Goal: Task Accomplishment & Management: Use online tool/utility

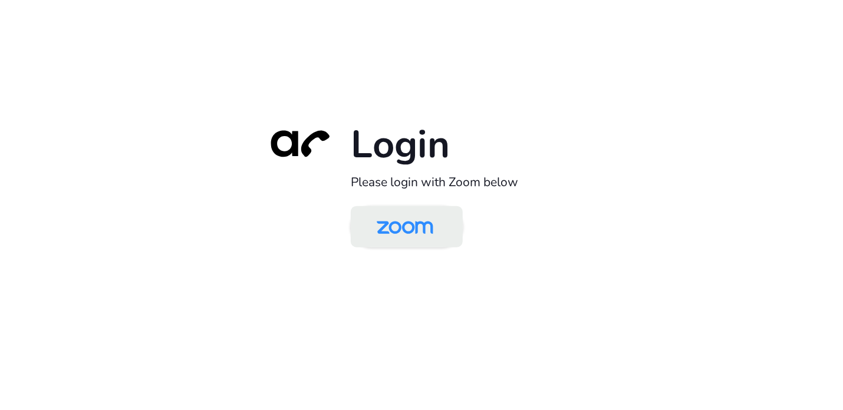
click at [387, 233] on img at bounding box center [404, 228] width 81 height 38
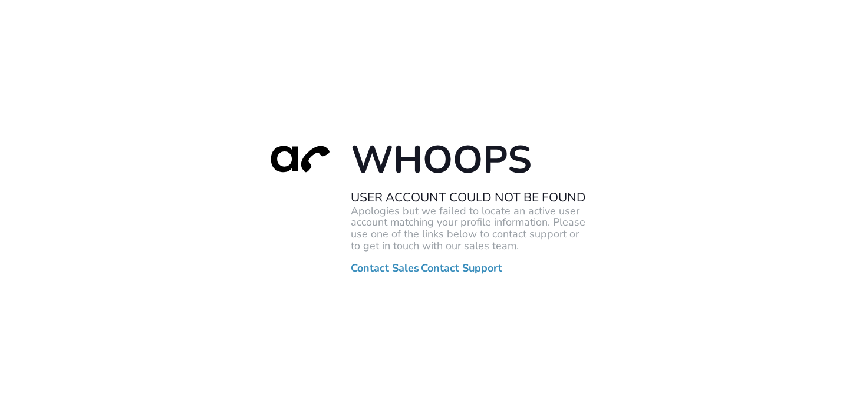
drag, startPoint x: 241, startPoint y: 213, endPoint x: 243, endPoint y: 202, distance: 11.3
click at [241, 211] on div "Whoops User Account Could Not Be Found Apologies but we failed to locate an act…" at bounding box center [421, 205] width 843 height 410
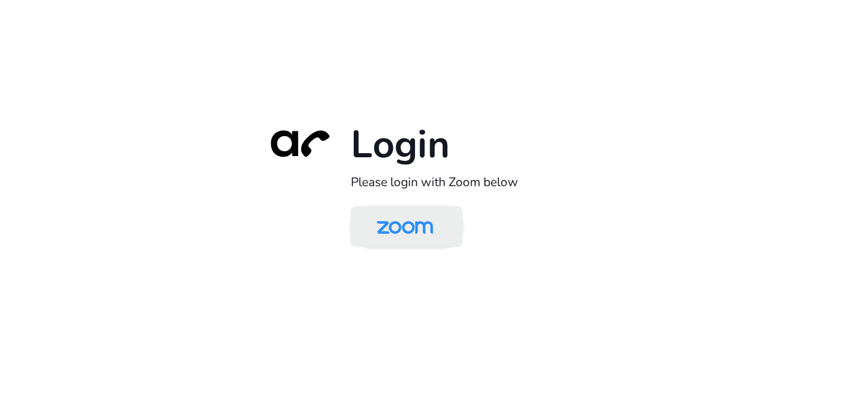
click at [420, 236] on img at bounding box center [404, 228] width 81 height 38
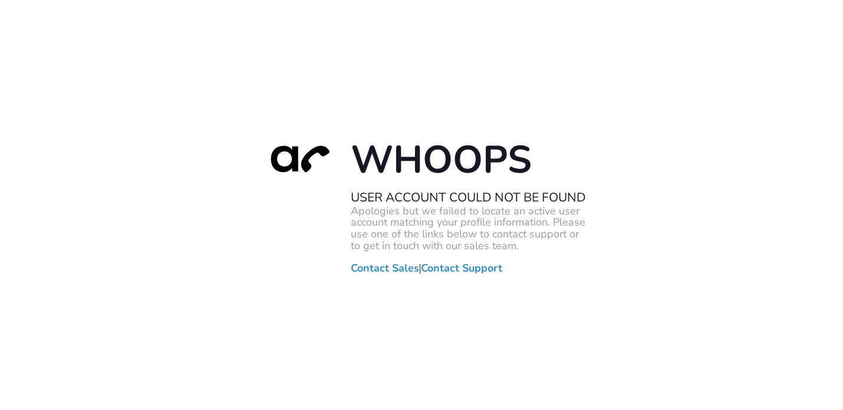
click at [776, 59] on div "Whoops User Account Could Not Be Found Apologies but we failed to locate an act…" at bounding box center [421, 205] width 843 height 410
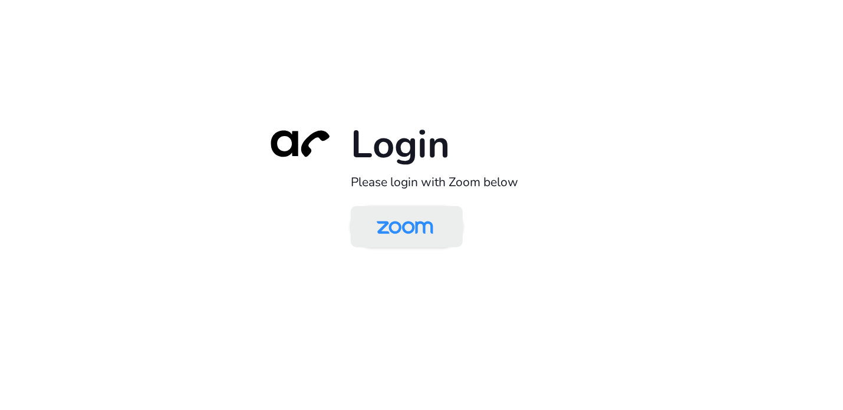
click at [411, 224] on img at bounding box center [404, 228] width 81 height 38
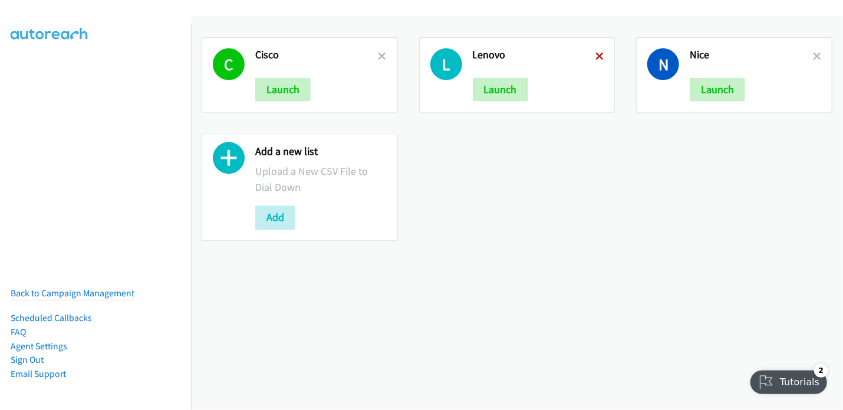
click at [595, 53] on icon at bounding box center [599, 57] width 8 height 8
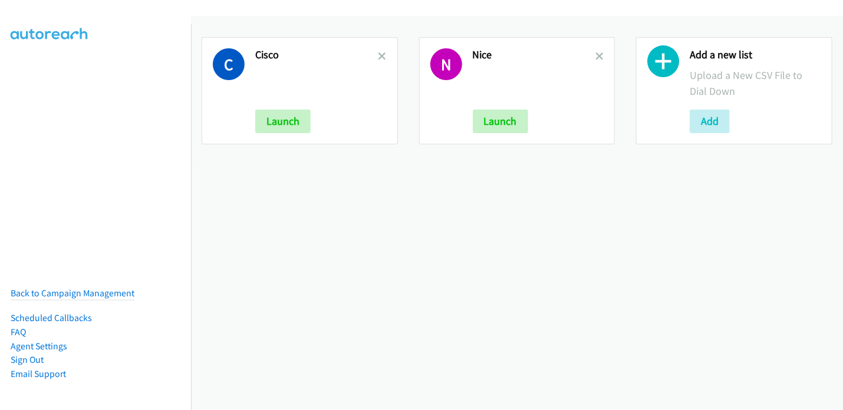
click at [595, 53] on icon at bounding box center [599, 57] width 8 height 8
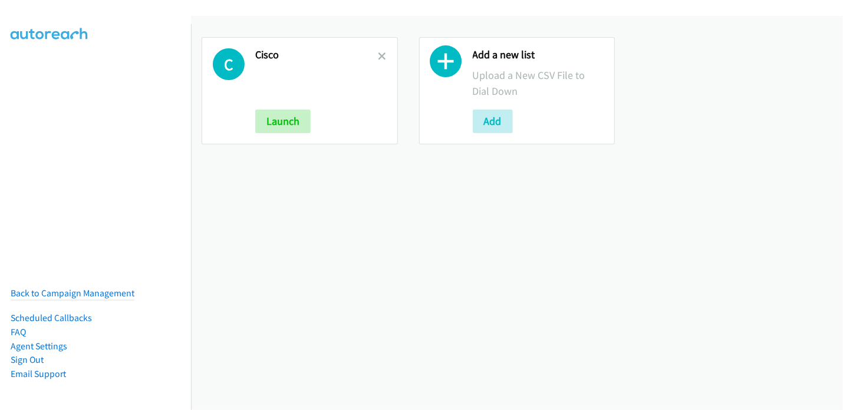
click at [380, 57] on icon at bounding box center [382, 57] width 8 height 8
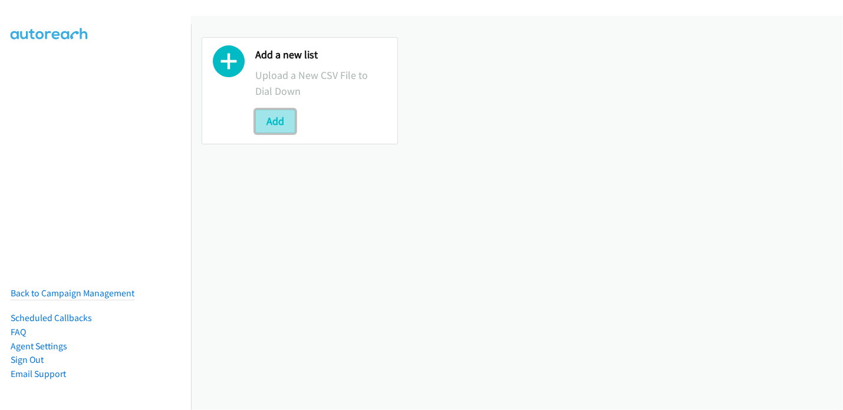
click at [278, 126] on button "Add" at bounding box center [275, 122] width 40 height 24
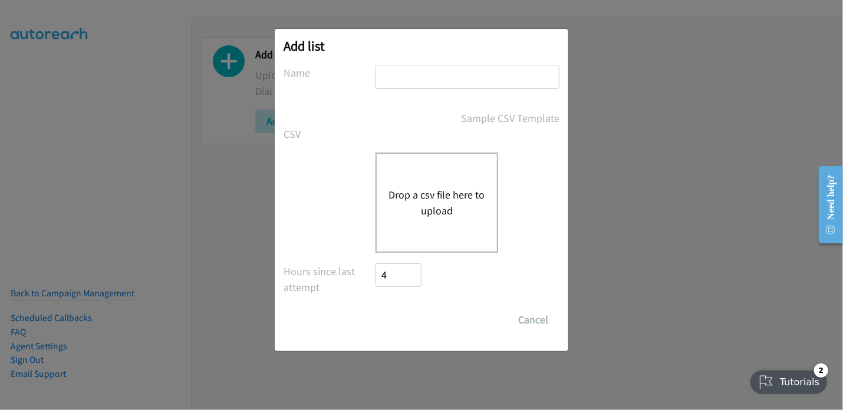
click at [421, 80] on input "text" at bounding box center [468, 77] width 184 height 24
type input "Sherpa"
click at [424, 189] on button "Drop a csv file here to upload" at bounding box center [436, 203] width 97 height 32
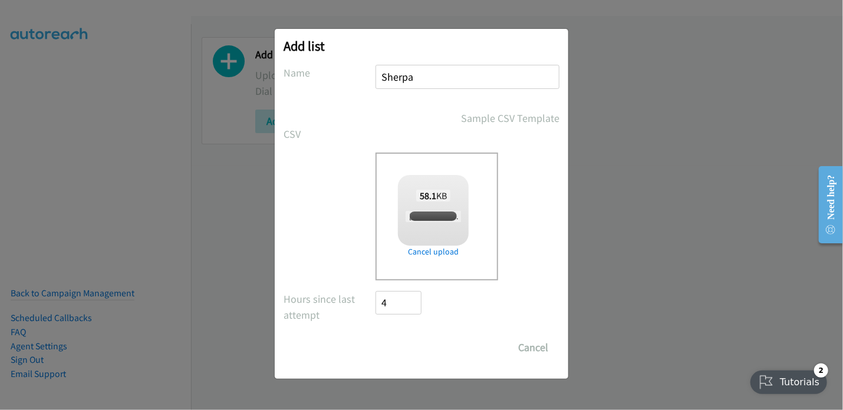
checkbox input "true"
click at [420, 347] on input "Save List" at bounding box center [407, 348] width 62 height 24
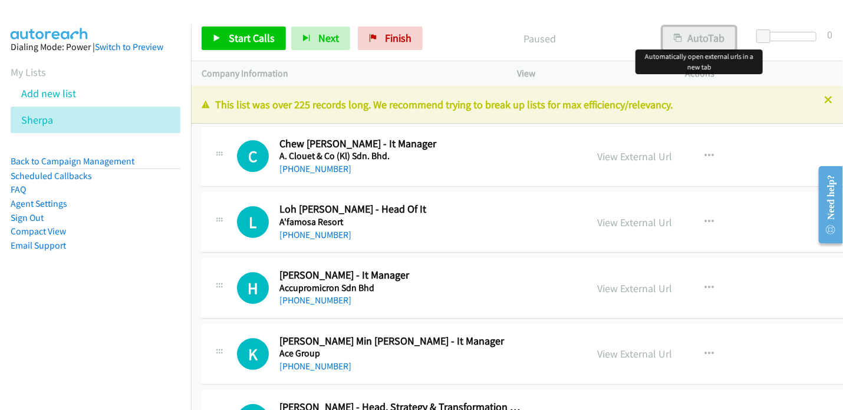
click at [695, 38] on button "AutoTab" at bounding box center [699, 39] width 73 height 24
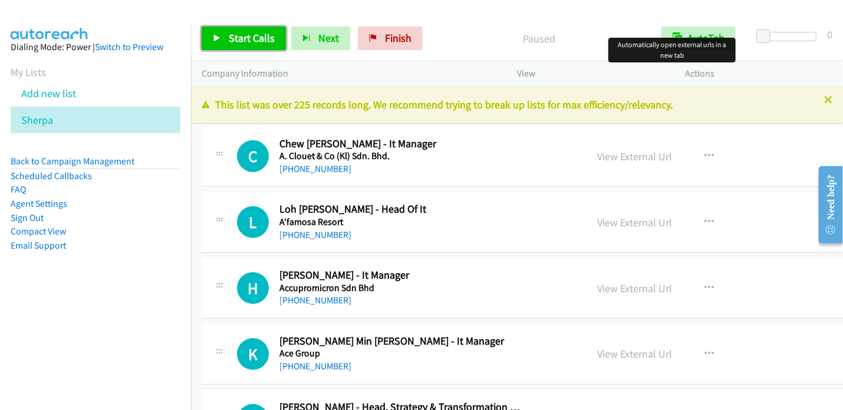
click at [245, 33] on span "Start Calls" at bounding box center [252, 38] width 46 height 14
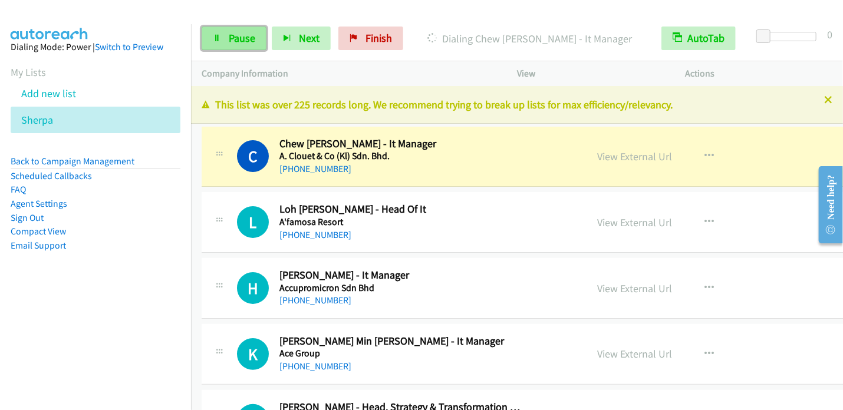
drag, startPoint x: 241, startPoint y: 35, endPoint x: 255, endPoint y: 35, distance: 14.1
click at [240, 35] on span "Pause" at bounding box center [242, 38] width 27 height 14
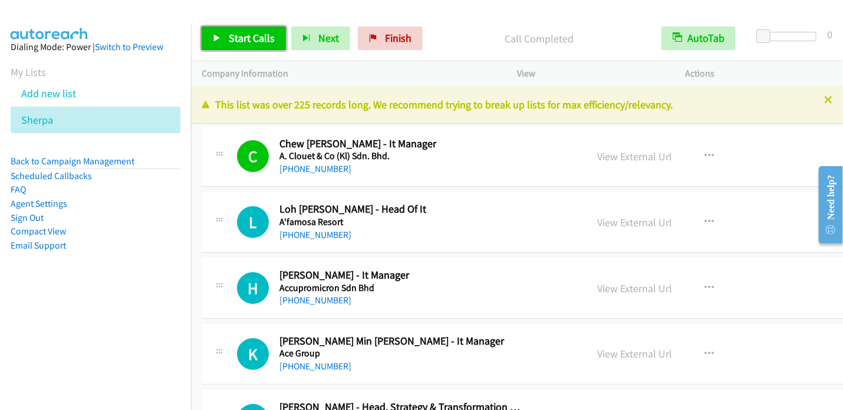
click at [249, 32] on span "Start Calls" at bounding box center [252, 38] width 46 height 14
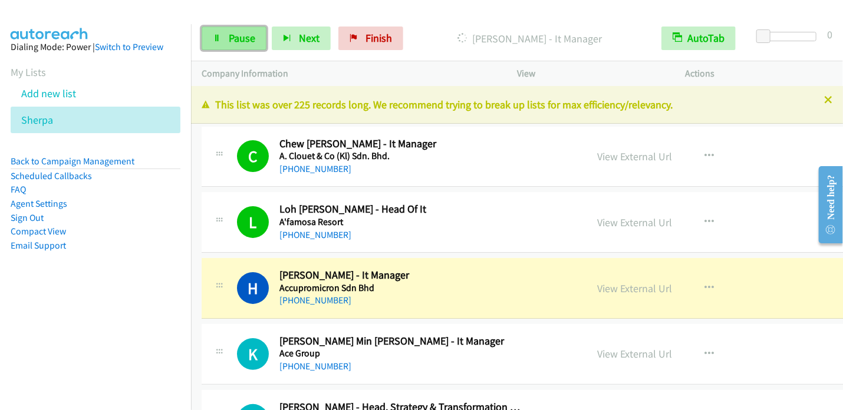
click at [218, 39] on icon at bounding box center [217, 39] width 8 height 8
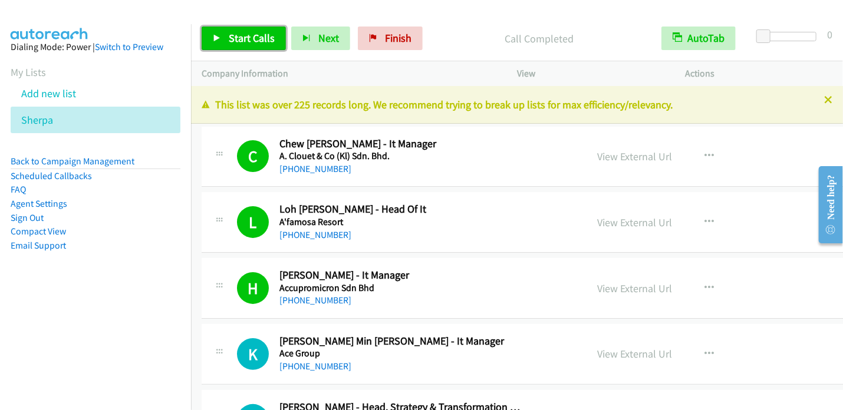
click at [242, 38] on span "Start Calls" at bounding box center [252, 38] width 46 height 14
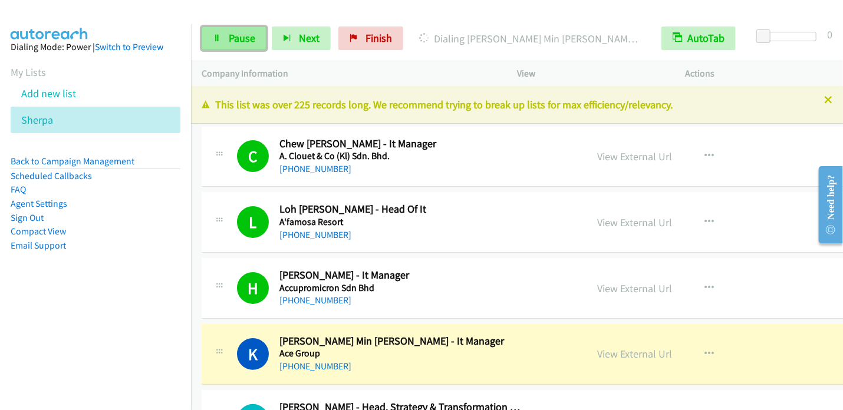
click at [255, 35] on link "Pause" at bounding box center [234, 39] width 65 height 24
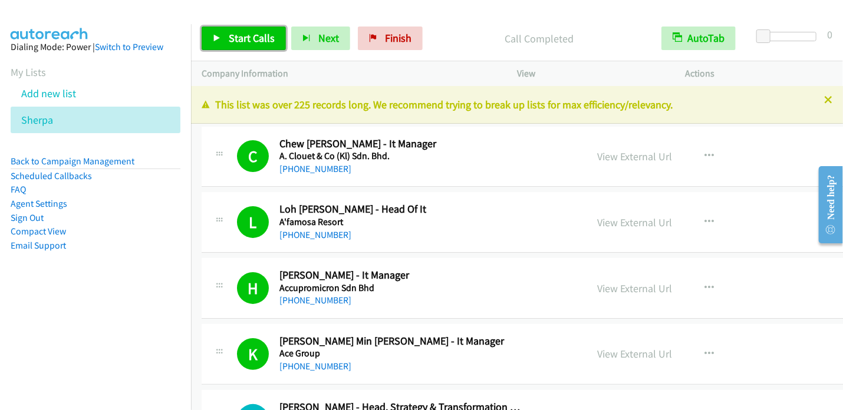
click at [242, 34] on span "Start Calls" at bounding box center [252, 38] width 46 height 14
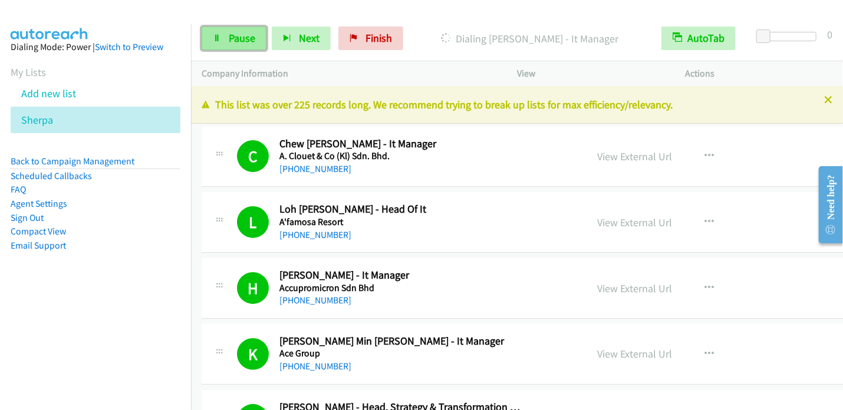
click at [251, 45] on link "Pause" at bounding box center [234, 39] width 65 height 24
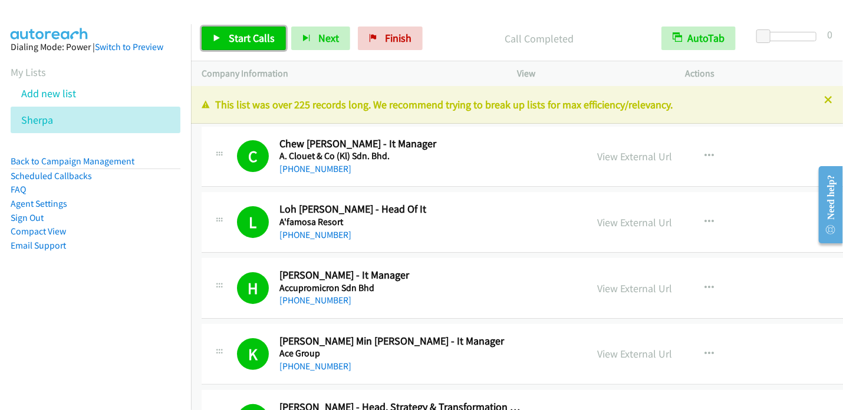
click at [235, 41] on span "Start Calls" at bounding box center [252, 38] width 46 height 14
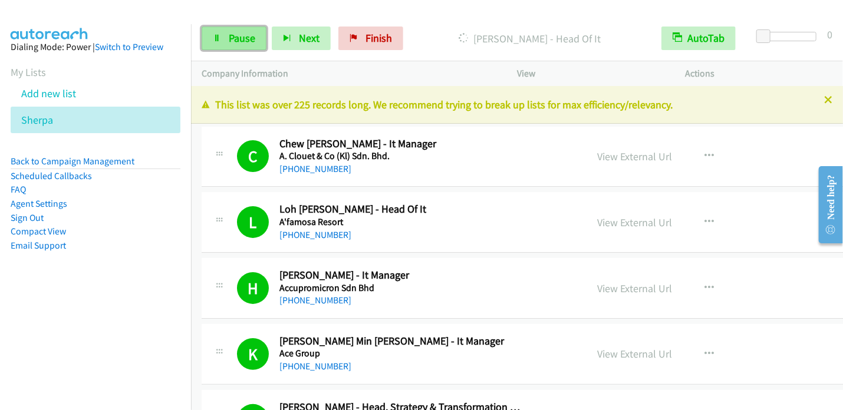
drag, startPoint x: 243, startPoint y: 40, endPoint x: 259, endPoint y: 38, distance: 16.1
click at [243, 40] on span "Pause" at bounding box center [242, 38] width 27 height 14
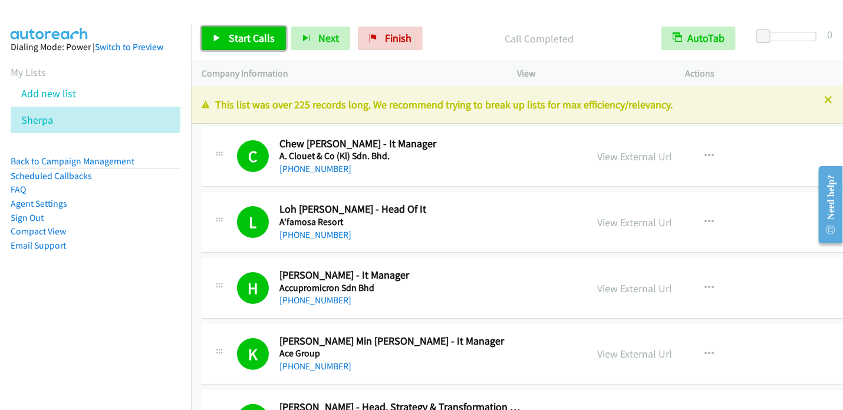
click at [218, 36] on icon at bounding box center [217, 39] width 8 height 8
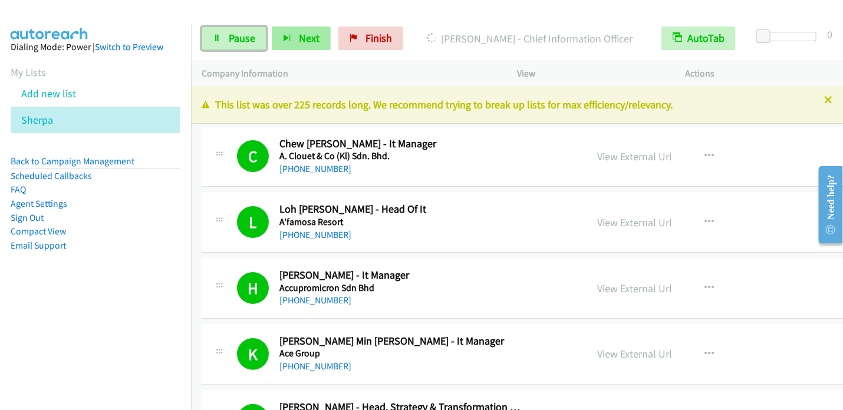
drag, startPoint x: 246, startPoint y: 45, endPoint x: 278, endPoint y: 35, distance: 33.6
click at [246, 45] on link "Pause" at bounding box center [234, 39] width 65 height 24
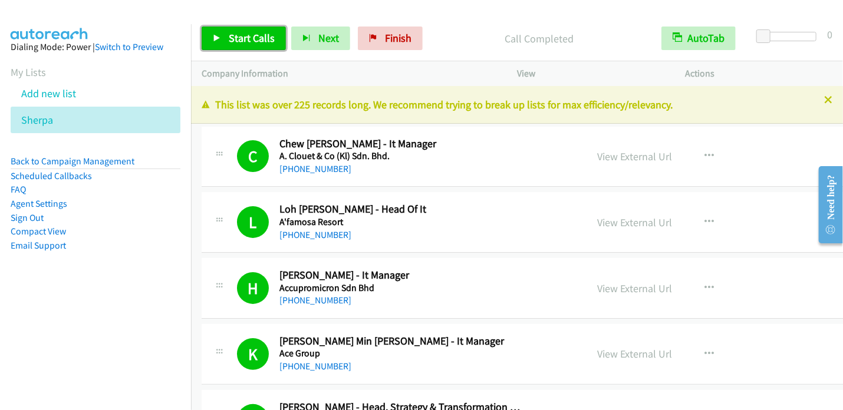
click at [247, 35] on span "Start Calls" at bounding box center [252, 38] width 46 height 14
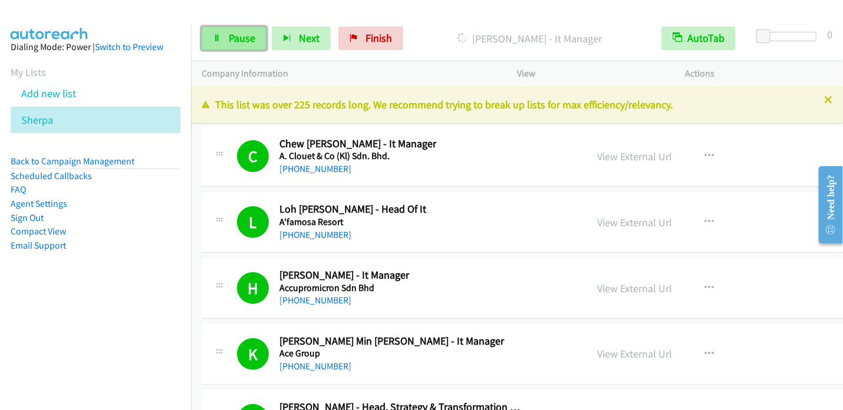
click at [248, 30] on link "Pause" at bounding box center [234, 39] width 65 height 24
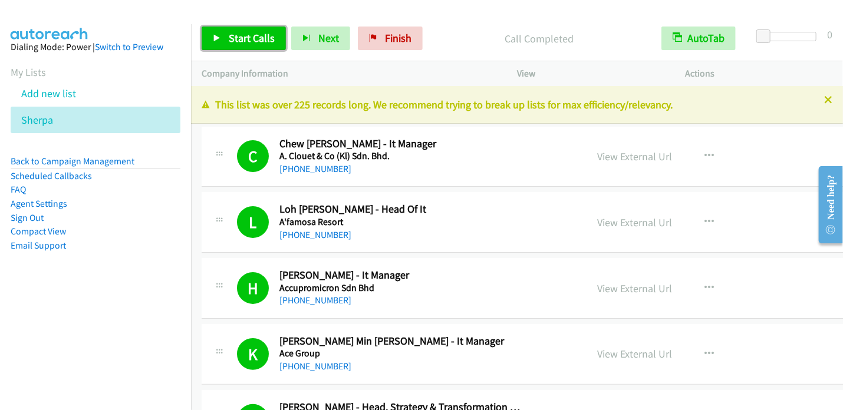
click at [225, 35] on link "Start Calls" at bounding box center [244, 39] width 84 height 24
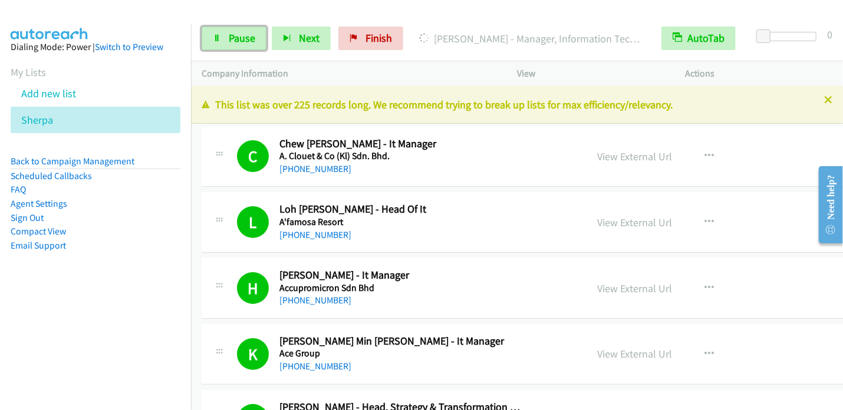
drag, startPoint x: 246, startPoint y: 37, endPoint x: 269, endPoint y: 21, distance: 28.3
click at [247, 37] on span "Pause" at bounding box center [242, 38] width 27 height 14
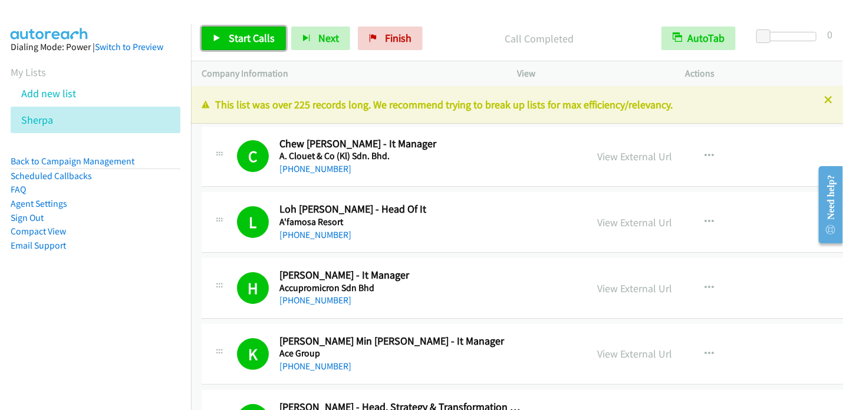
click at [233, 34] on span "Start Calls" at bounding box center [252, 38] width 46 height 14
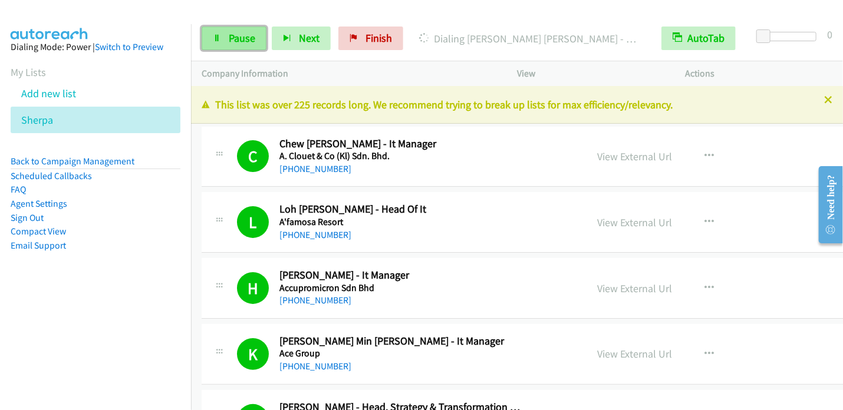
drag, startPoint x: 226, startPoint y: 33, endPoint x: 238, endPoint y: 27, distance: 12.7
click at [226, 34] on link "Pause" at bounding box center [234, 39] width 65 height 24
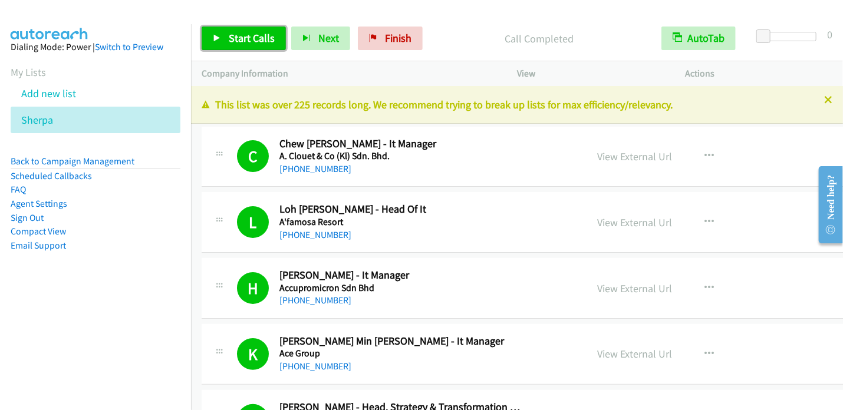
click at [236, 33] on span "Start Calls" at bounding box center [252, 38] width 46 height 14
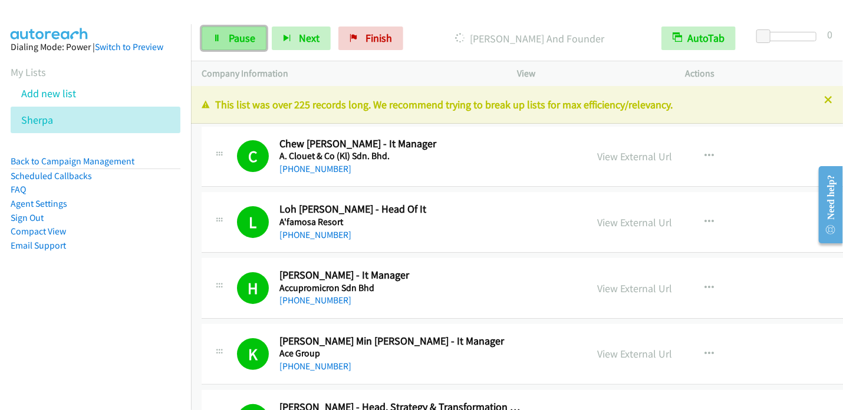
drag, startPoint x: 232, startPoint y: 38, endPoint x: 252, endPoint y: 33, distance: 20.6
click at [232, 38] on span "Pause" at bounding box center [242, 38] width 27 height 14
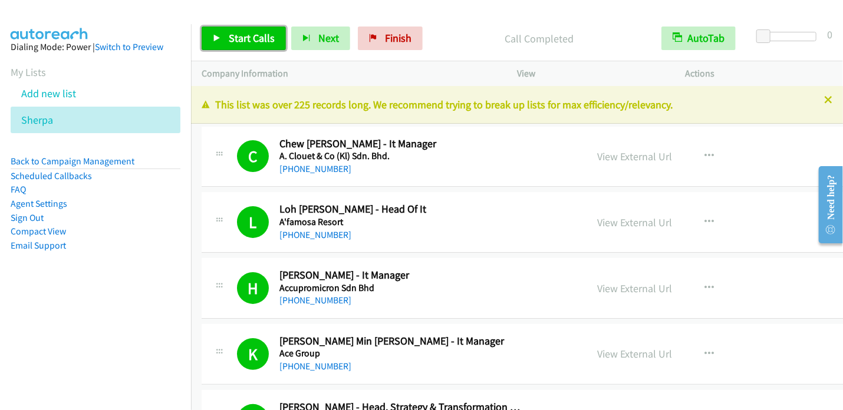
click at [240, 34] on span "Start Calls" at bounding box center [252, 38] width 46 height 14
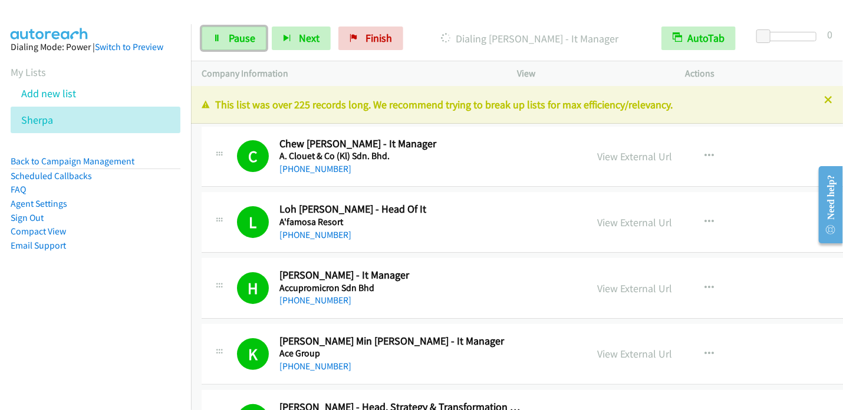
drag, startPoint x: 246, startPoint y: 32, endPoint x: 259, endPoint y: 25, distance: 14.0
click at [246, 32] on span "Pause" at bounding box center [242, 38] width 27 height 14
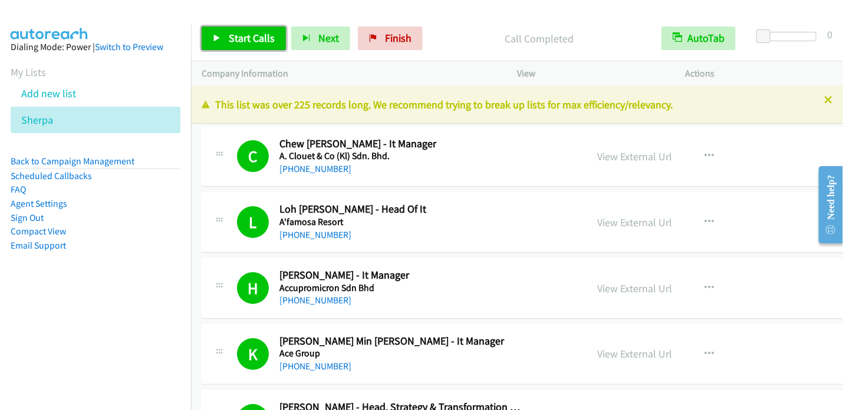
click at [249, 28] on link "Start Calls" at bounding box center [244, 39] width 84 height 24
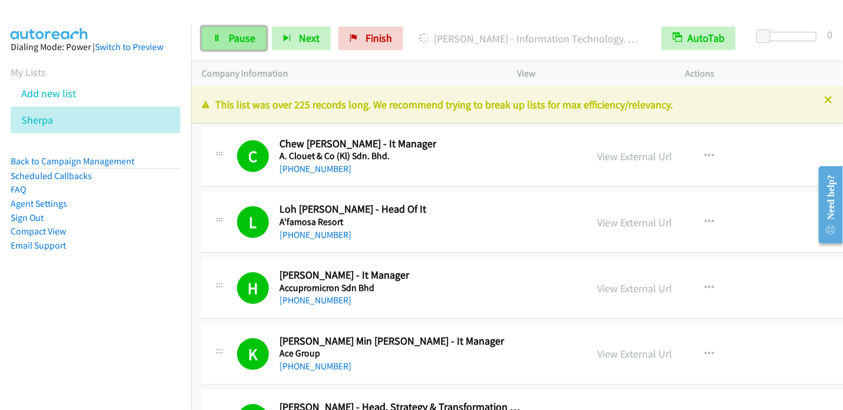
click at [229, 38] on span "Pause" at bounding box center [242, 38] width 27 height 14
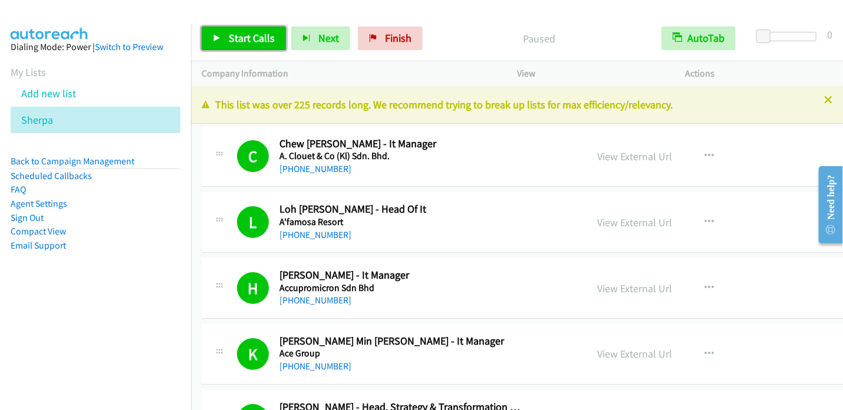
drag, startPoint x: 226, startPoint y: 38, endPoint x: 239, endPoint y: 35, distance: 13.4
click at [226, 39] on link "Start Calls" at bounding box center [244, 39] width 84 height 24
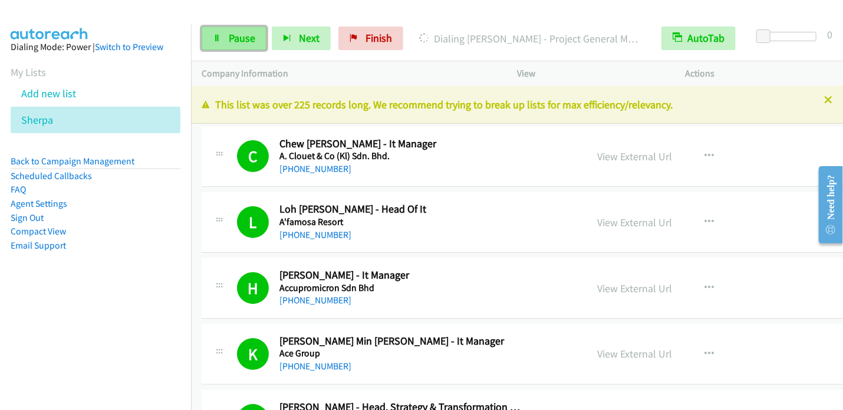
click at [236, 37] on span "Pause" at bounding box center [242, 38] width 27 height 14
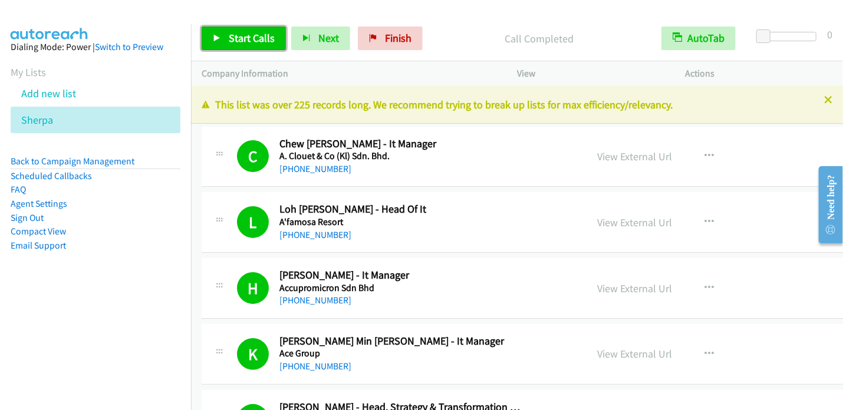
click at [231, 38] on span "Start Calls" at bounding box center [252, 38] width 46 height 14
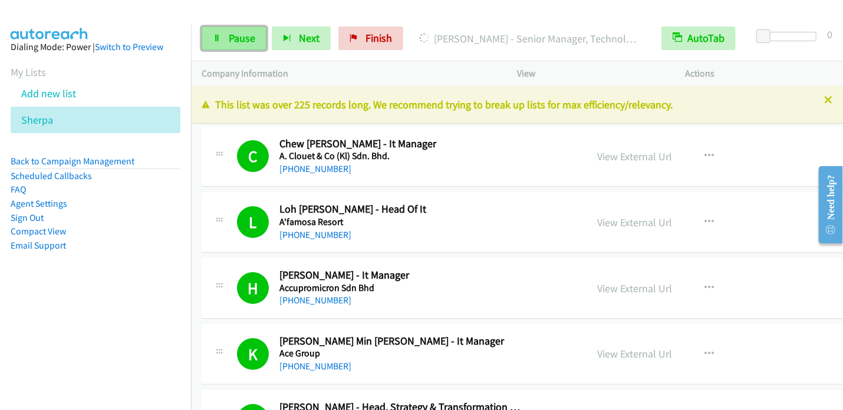
click at [255, 32] on link "Pause" at bounding box center [234, 39] width 65 height 24
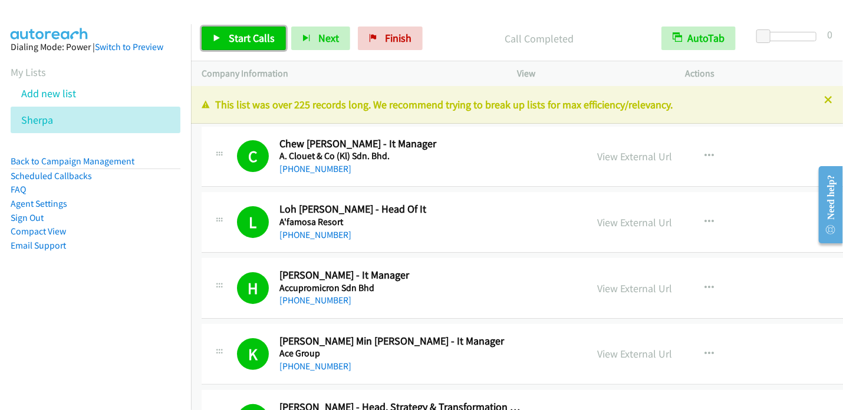
click at [261, 41] on span "Start Calls" at bounding box center [252, 38] width 46 height 14
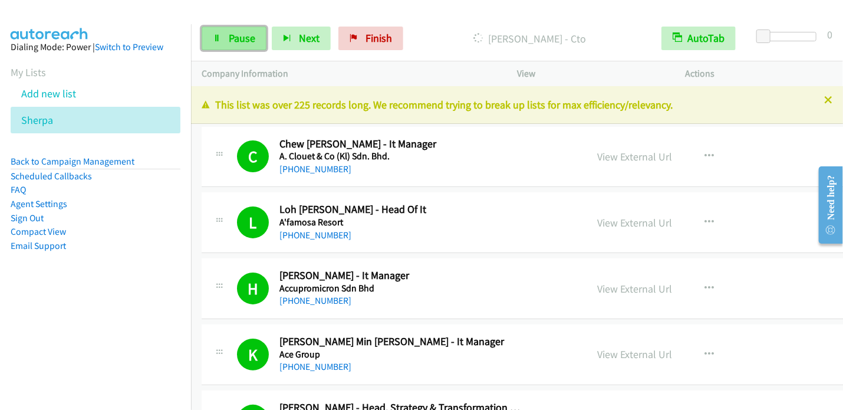
click at [243, 33] on span "Pause" at bounding box center [242, 38] width 27 height 14
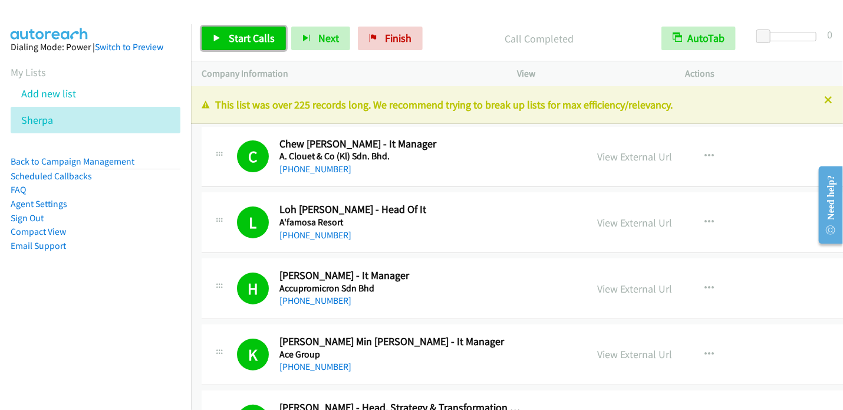
click at [233, 39] on span "Start Calls" at bounding box center [252, 38] width 46 height 14
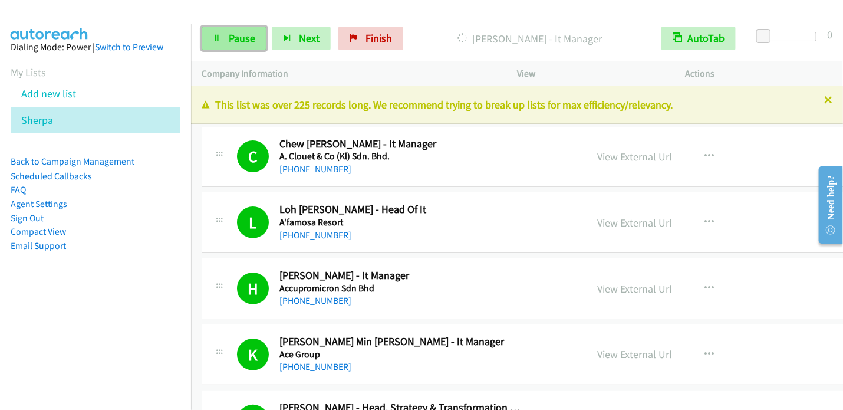
click at [243, 35] on span "Pause" at bounding box center [242, 38] width 27 height 14
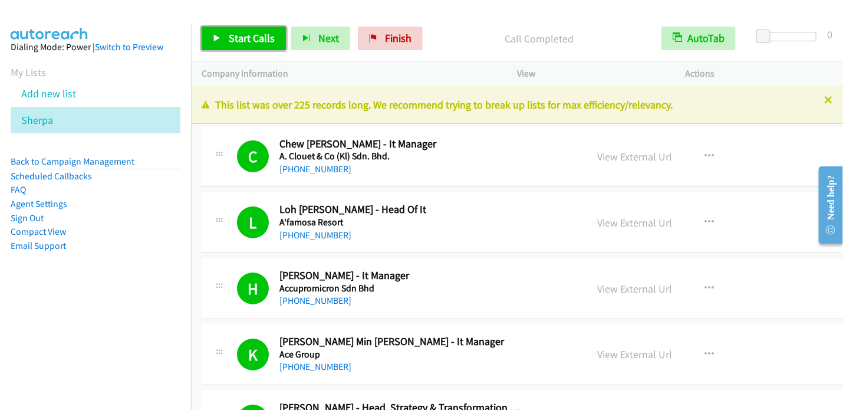
click at [236, 34] on span "Start Calls" at bounding box center [252, 38] width 46 height 14
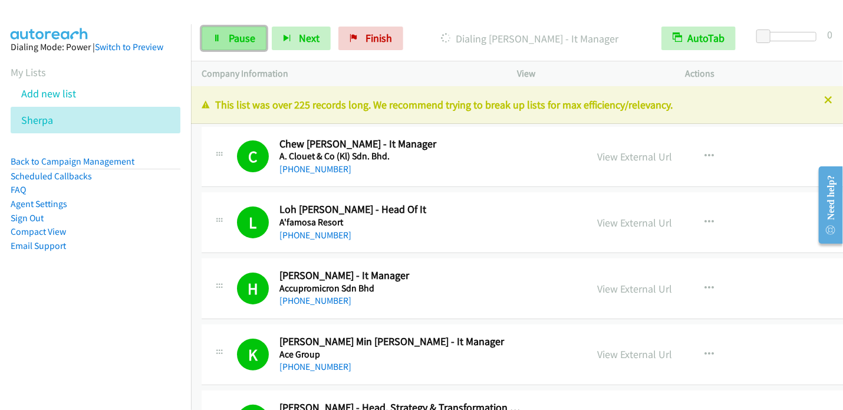
click at [236, 28] on link "Pause" at bounding box center [234, 39] width 65 height 24
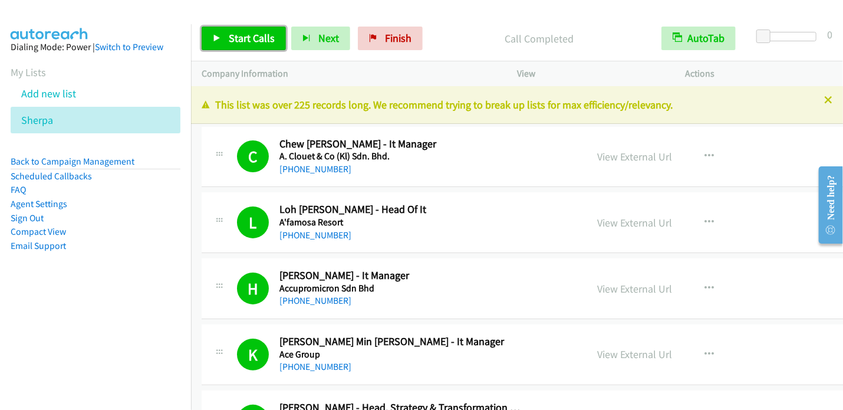
click at [238, 44] on span "Start Calls" at bounding box center [252, 38] width 46 height 14
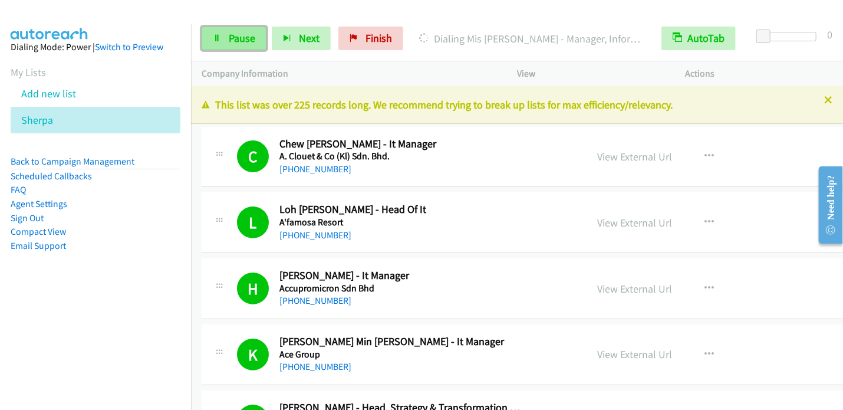
click at [248, 43] on span "Pause" at bounding box center [242, 38] width 27 height 14
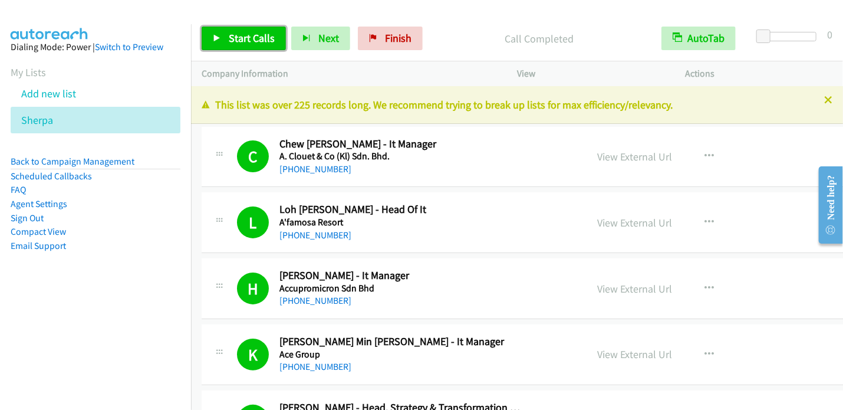
drag, startPoint x: 227, startPoint y: 40, endPoint x: 234, endPoint y: 37, distance: 7.9
click at [227, 40] on link "Start Calls" at bounding box center [244, 39] width 84 height 24
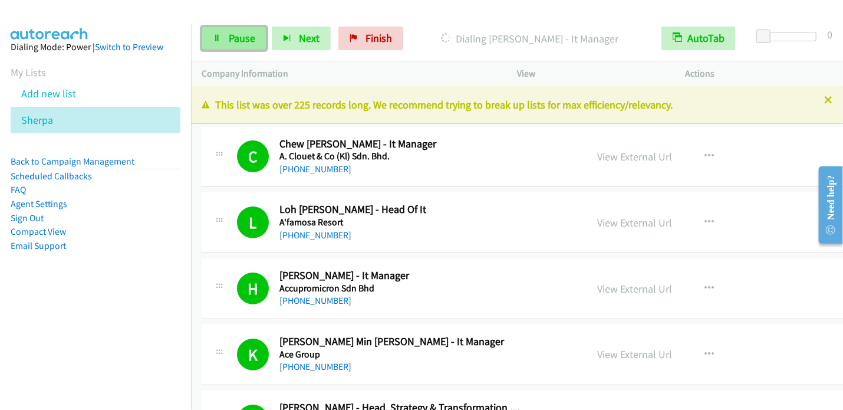
click at [228, 28] on link "Pause" at bounding box center [234, 39] width 65 height 24
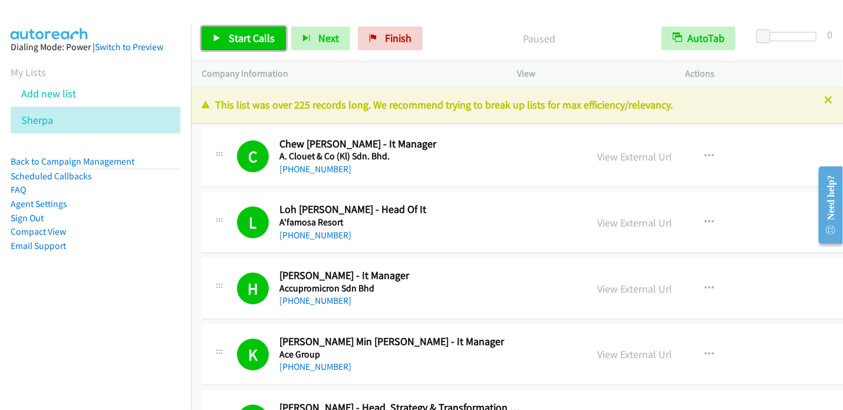
click at [252, 40] on span "Start Calls" at bounding box center [252, 38] width 46 height 14
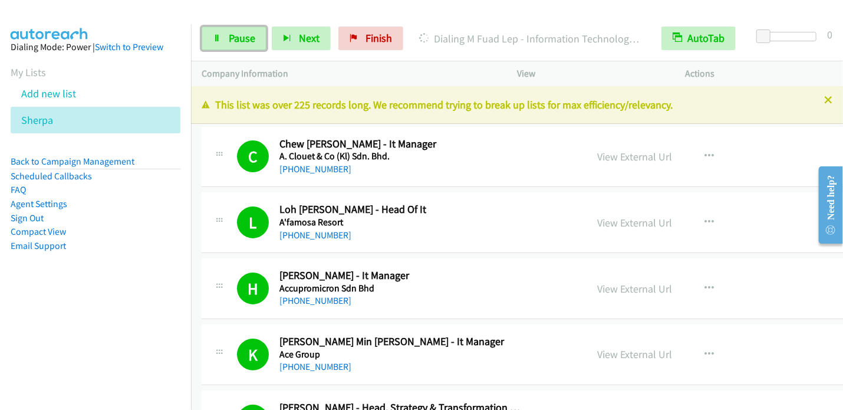
drag, startPoint x: 249, startPoint y: 38, endPoint x: 297, endPoint y: 0, distance: 60.9
click at [250, 38] on span "Pause" at bounding box center [242, 38] width 27 height 14
